Goal: Information Seeking & Learning: Find specific page/section

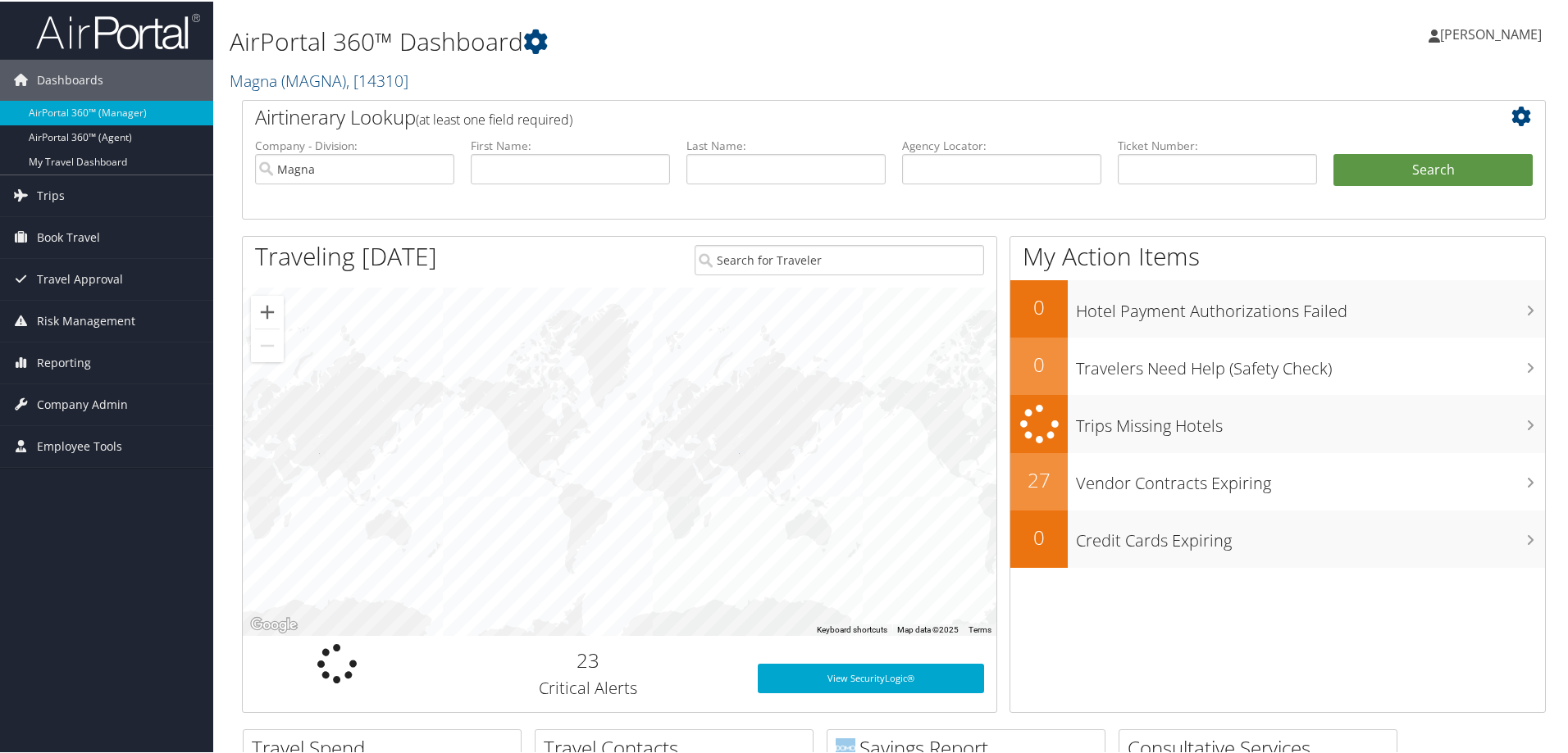
click at [824, 21] on div "AirPortal 360™ Dashboard Magna ( MAGNA ) , [ 14310 ] Magna Nu Skin Merit Medica…" at bounding box center [672, 50] width 886 height 84
click at [79, 403] on span "Company Admin" at bounding box center [83, 402] width 91 height 41
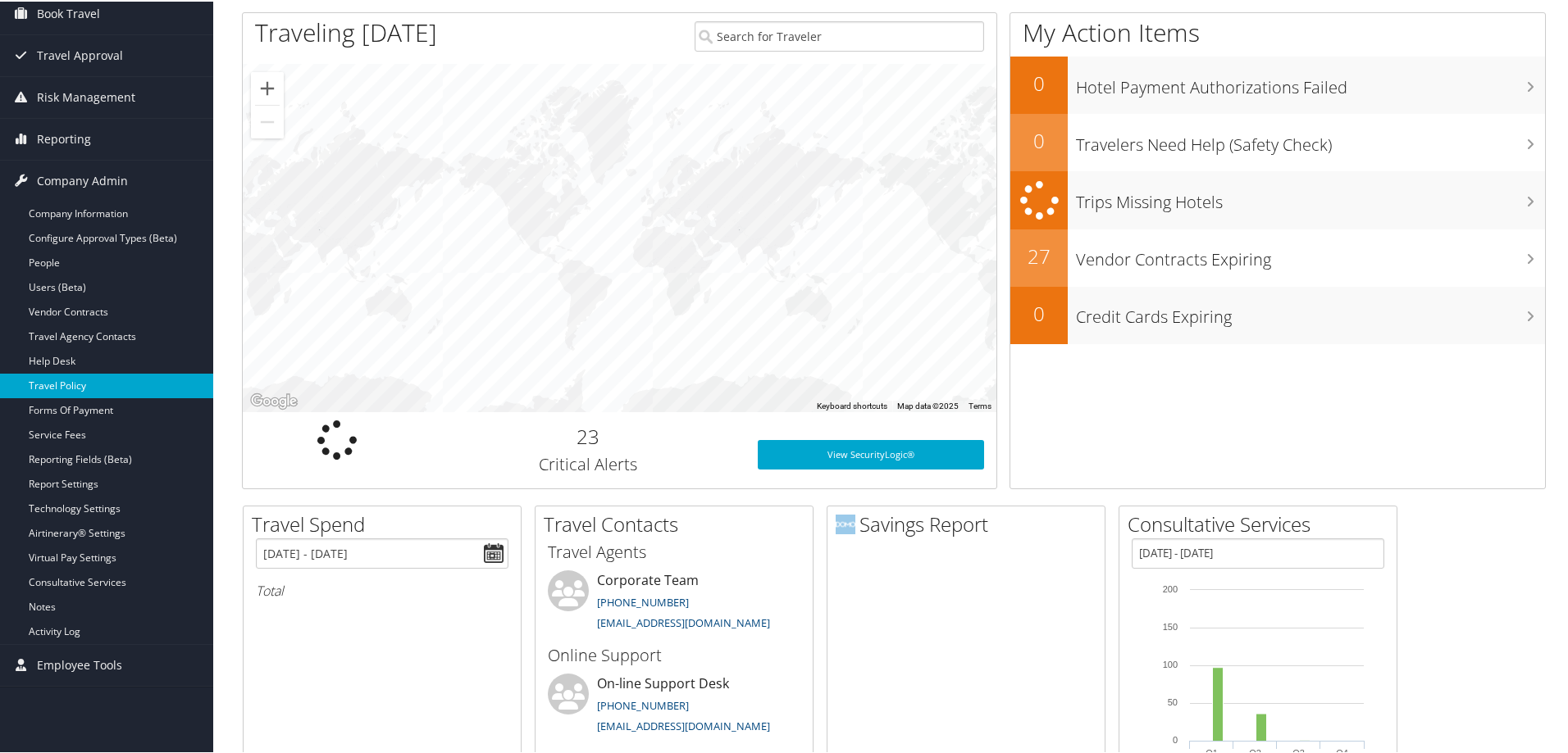
scroll to position [82, 0]
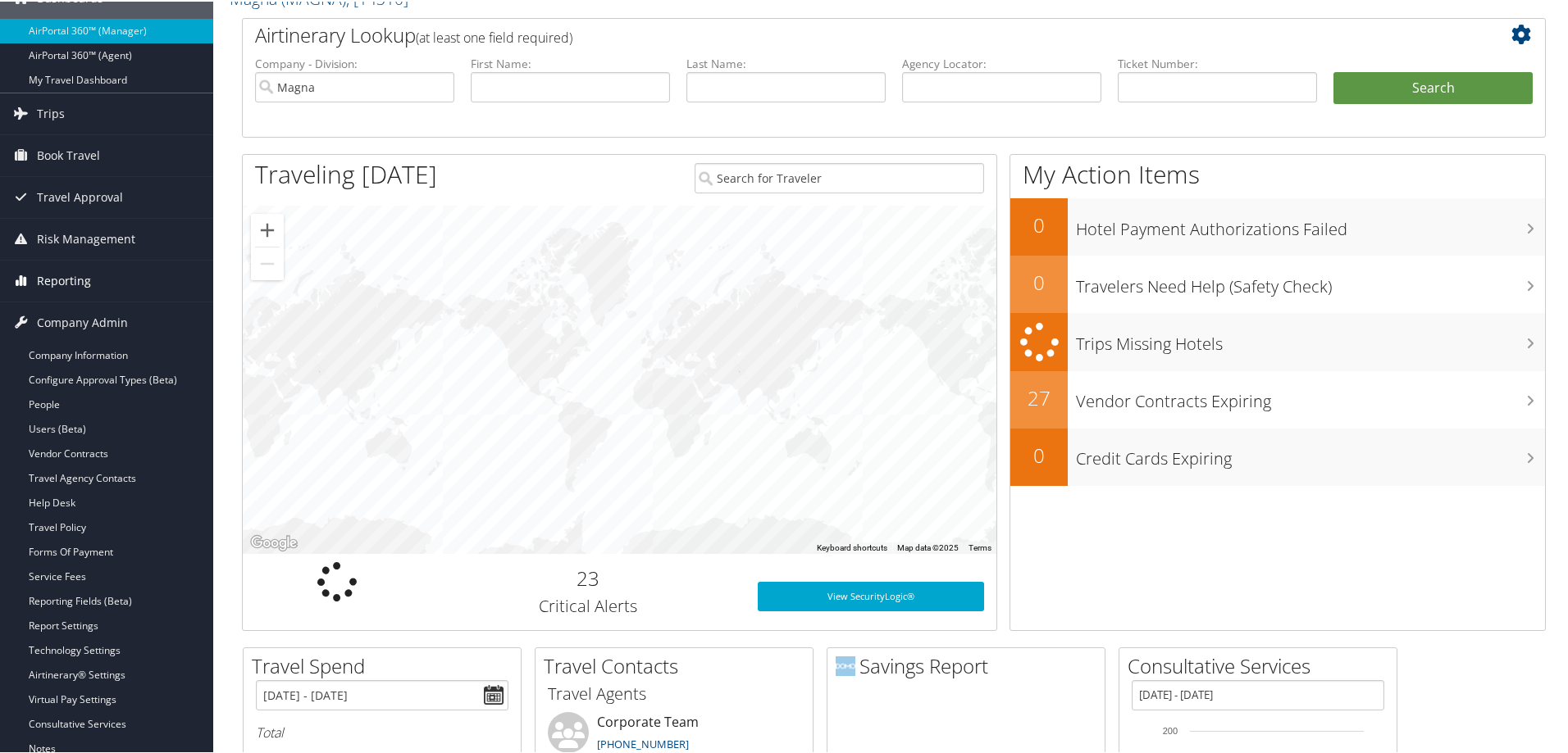
click at [68, 276] on span "Reporting" at bounding box center [64, 280] width 54 height 41
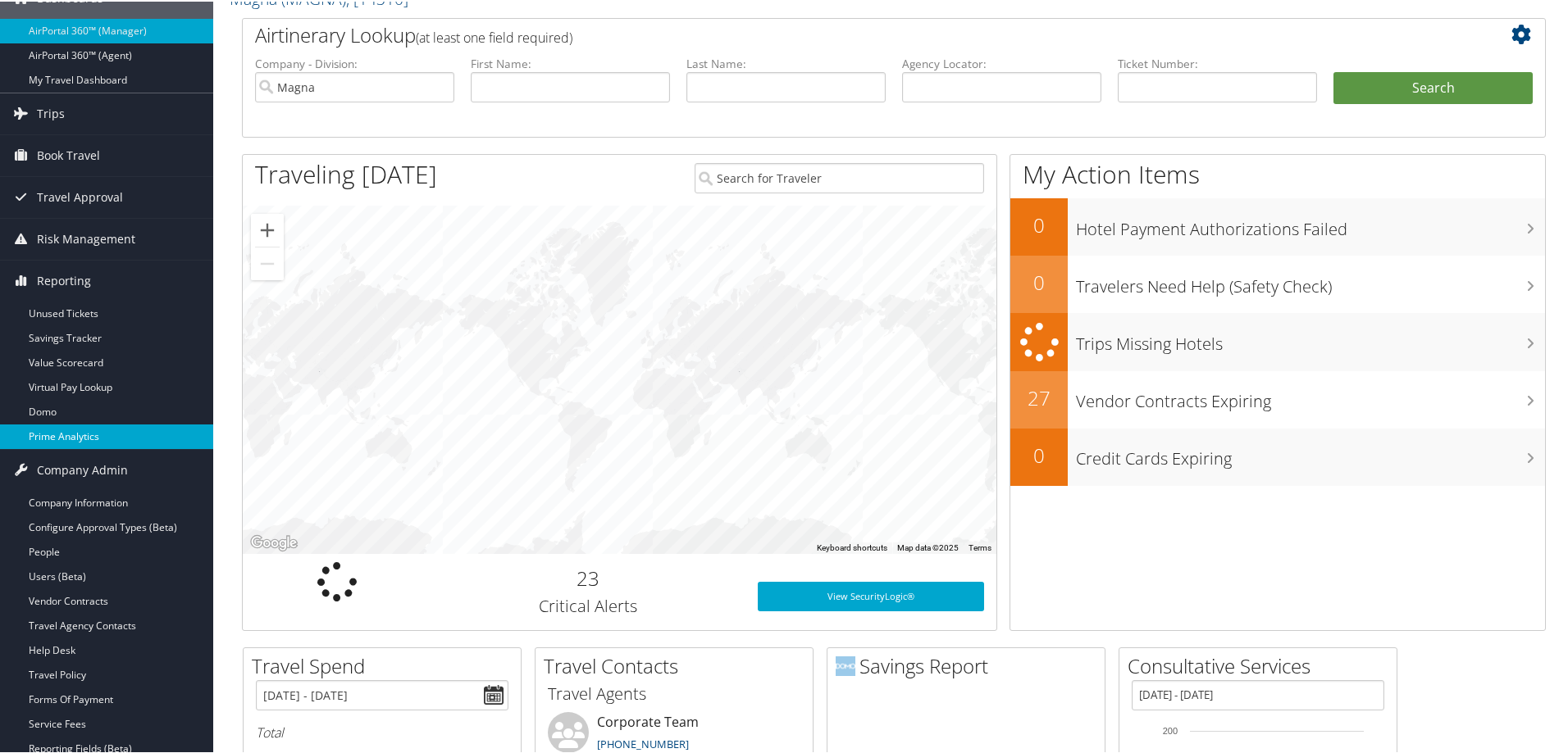
click at [70, 424] on link "Prime Analytics" at bounding box center [107, 435] width 213 height 25
